Goal: Task Accomplishment & Management: Manage account settings

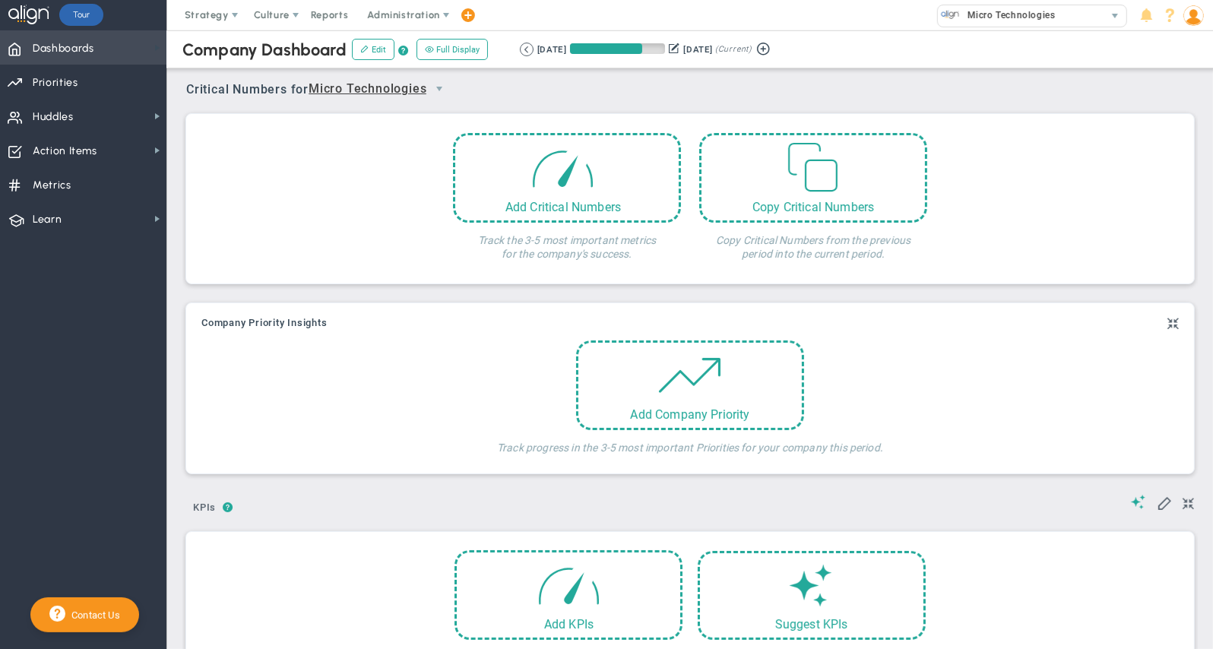
click at [138, 42] on span "Dashboards Dashboards" at bounding box center [83, 47] width 166 height 34
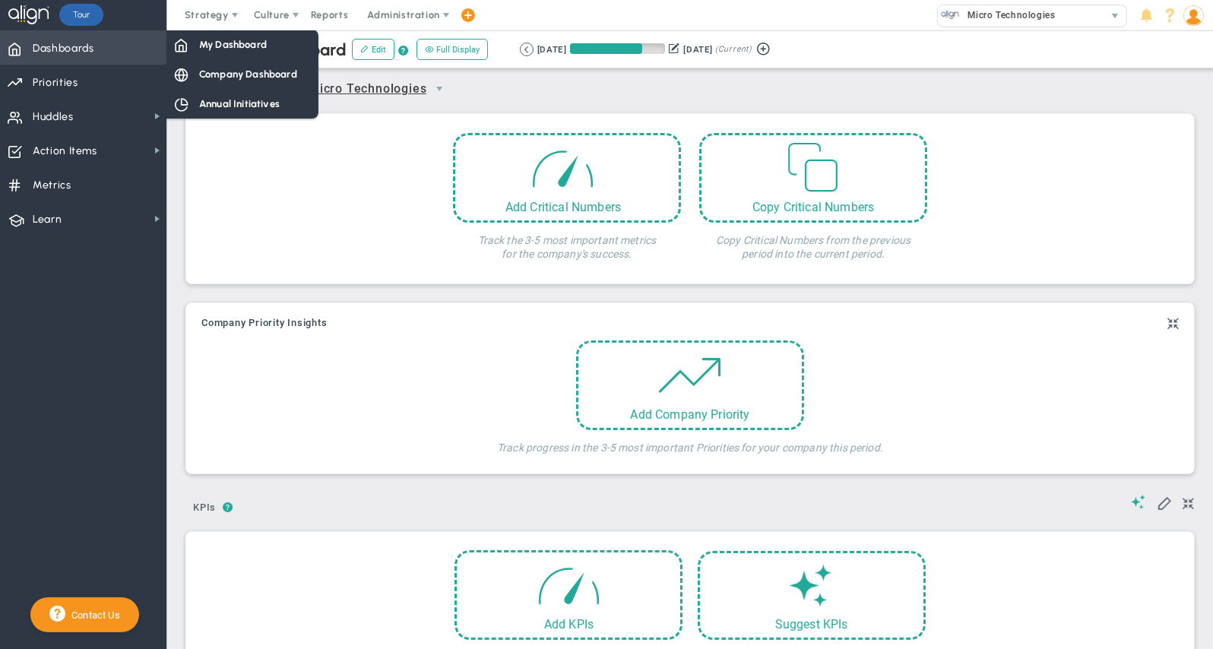
click at [151, 49] on span at bounding box center [157, 48] width 12 height 12
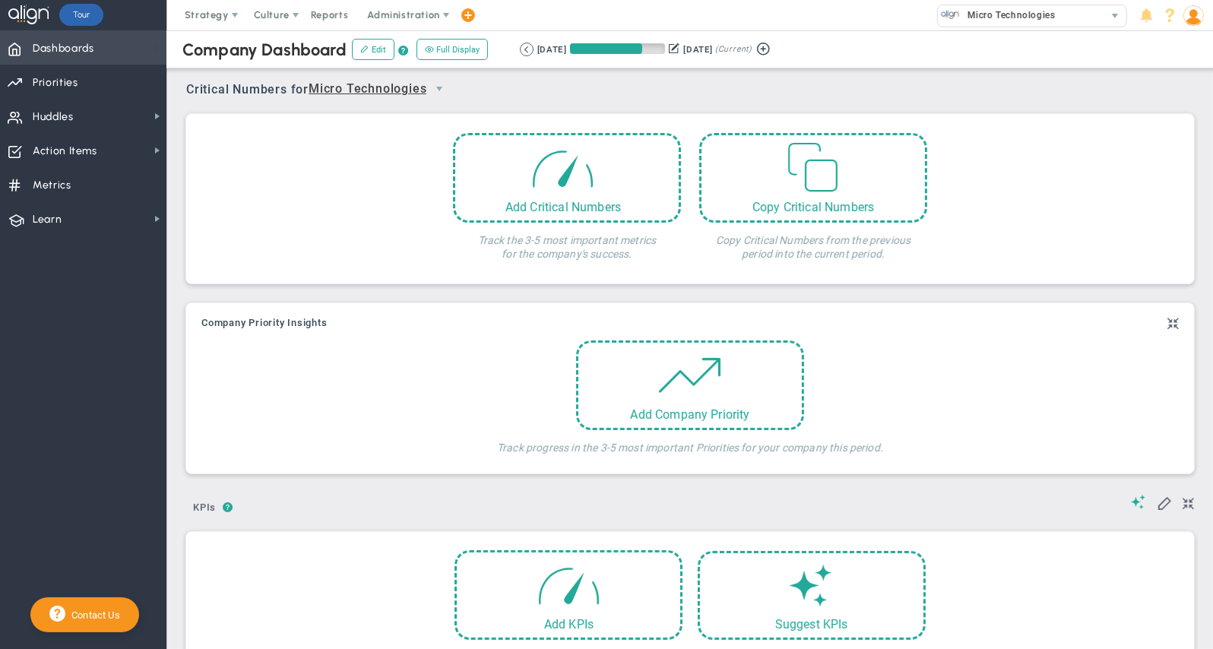
click at [151, 49] on span at bounding box center [157, 48] width 12 height 12
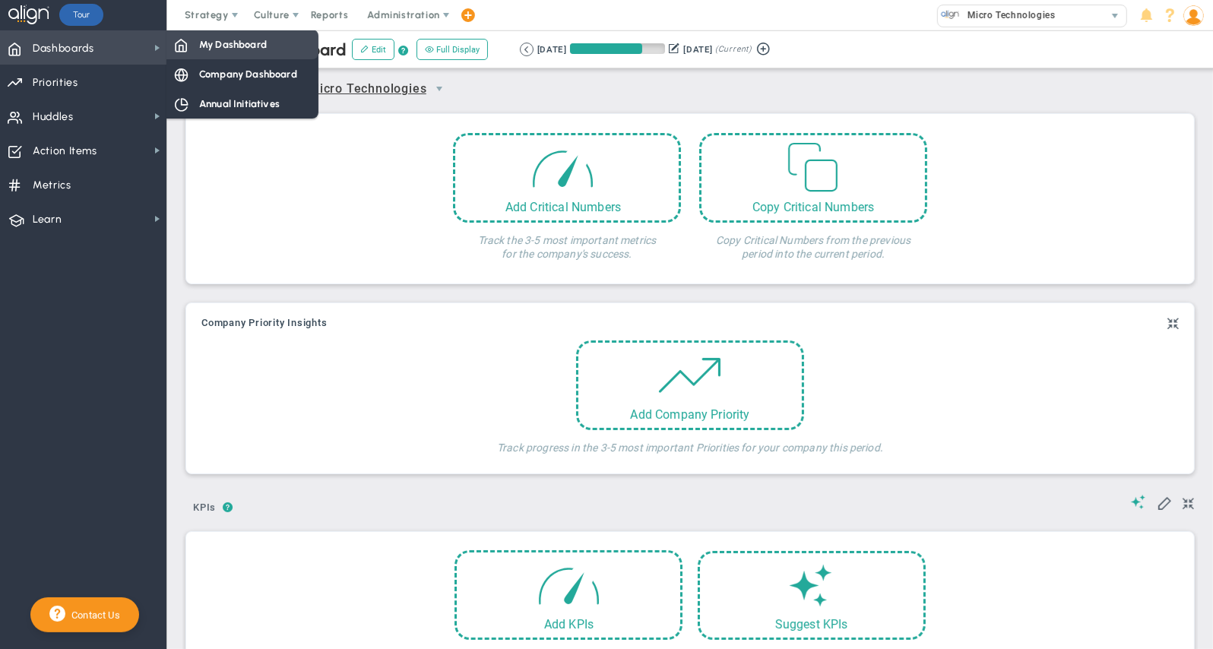
click at [239, 47] on span "My Dashboard" at bounding box center [233, 44] width 68 height 14
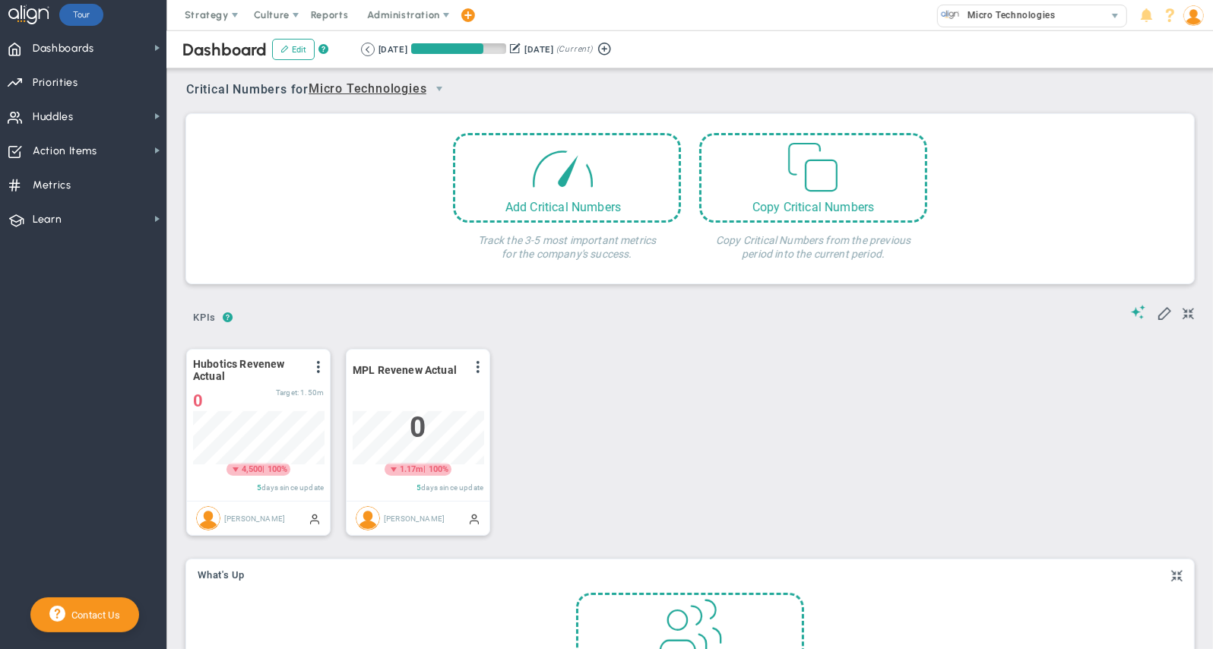
click at [1193, 17] on img at bounding box center [1194, 15] width 21 height 21
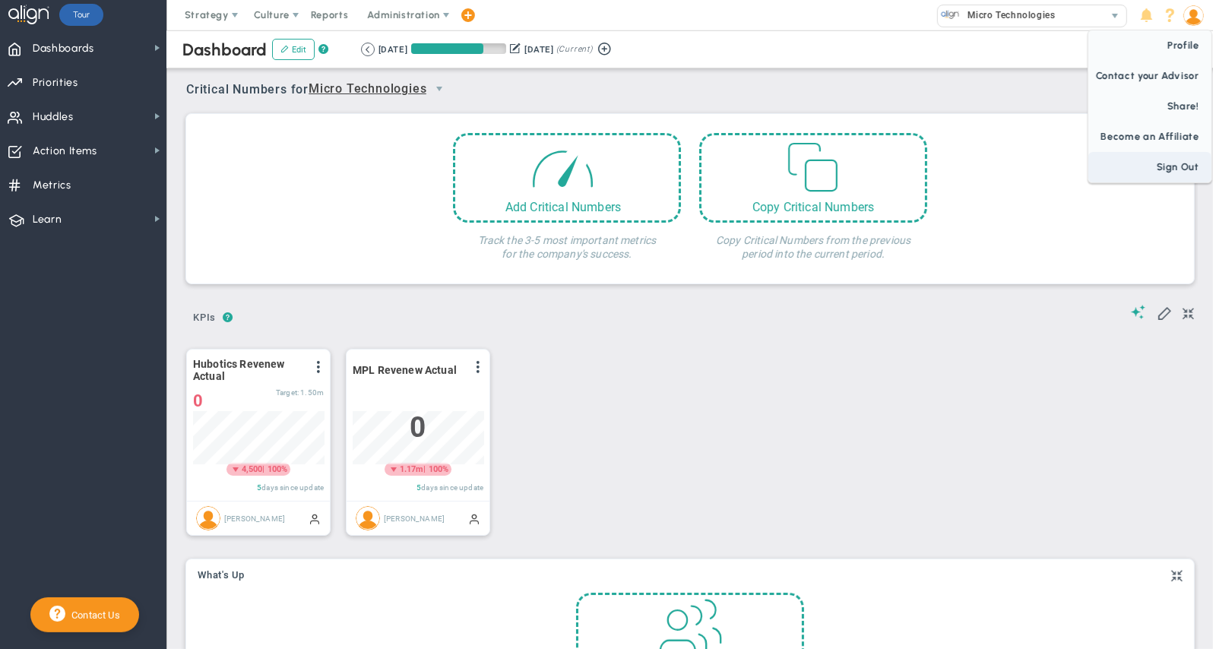
click at [1187, 167] on span "Sign Out" at bounding box center [1150, 167] width 123 height 30
